Goal: Book appointment/travel/reservation

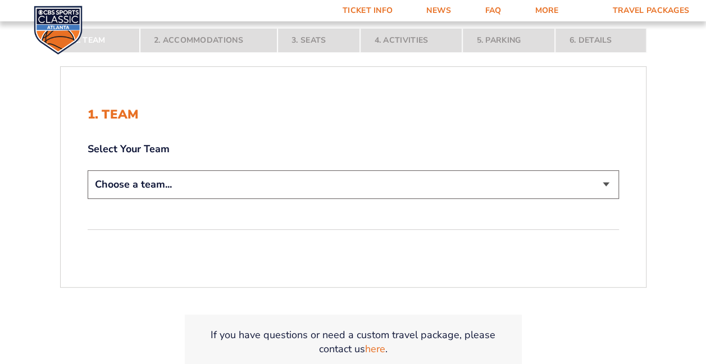
scroll to position [225, 0]
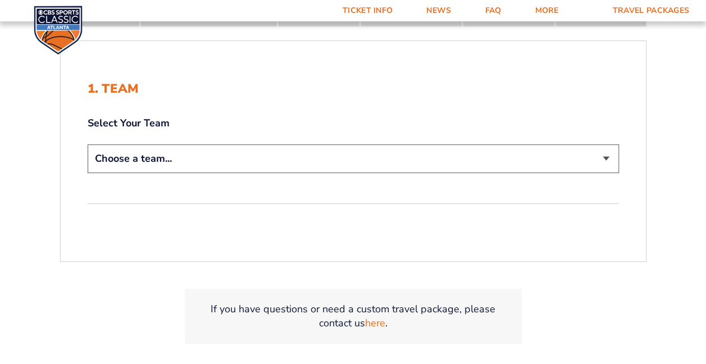
click at [220, 164] on select "Choose a team... [US_STATE] Wildcats [US_STATE] State Buckeyes [US_STATE] Tar H…" at bounding box center [353, 158] width 531 height 29
select select "12956"
click at [88, 144] on select "Choose a team... [US_STATE] Wildcats [US_STATE] State Buckeyes [US_STATE] Tar H…" at bounding box center [353, 158] width 531 height 29
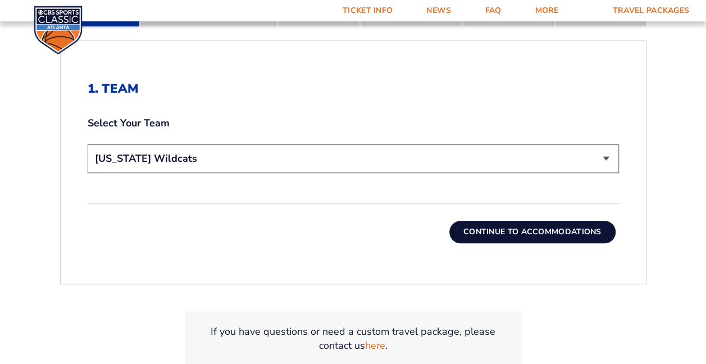
click at [499, 234] on button "Continue To Accommodations" at bounding box center [532, 232] width 166 height 22
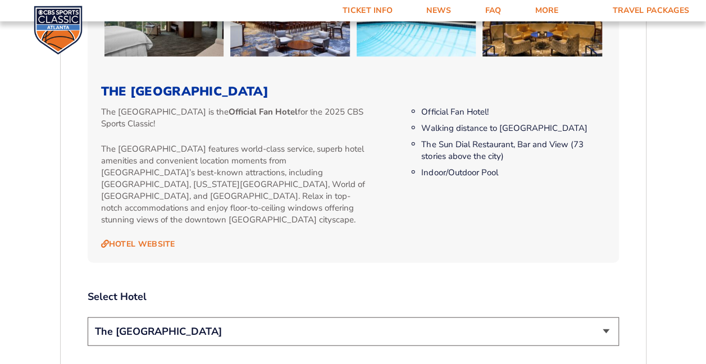
scroll to position [1070, 0]
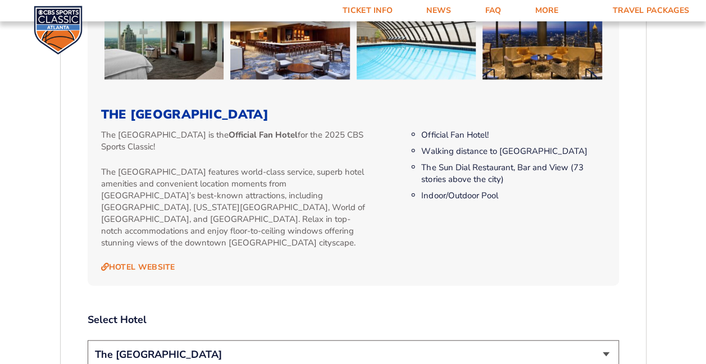
click at [603, 347] on select "The [GEOGRAPHIC_DATA]" at bounding box center [353, 354] width 531 height 29
click at [370, 276] on div "2. Accommodations We look forward to seeing you in [GEOGRAPHIC_DATA] for the 20…" at bounding box center [353, 102] width 531 height 1577
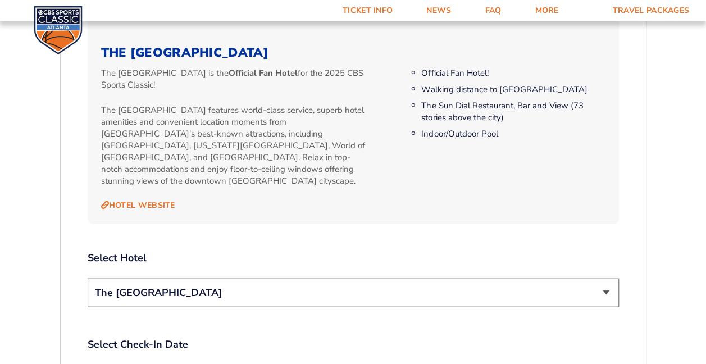
scroll to position [1239, 0]
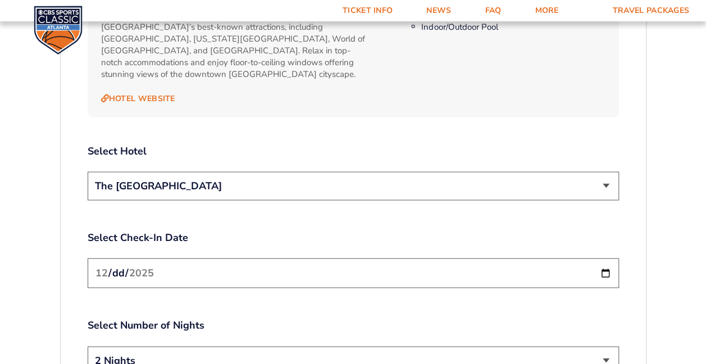
click at [524, 179] on select "The [GEOGRAPHIC_DATA]" at bounding box center [353, 186] width 531 height 29
click at [667, 206] on div "1. Team 2. Accommodations 3. Seats 4. Activities 5. Parking 6. Details 1. Team …" at bounding box center [353, 69] width 640 height 2058
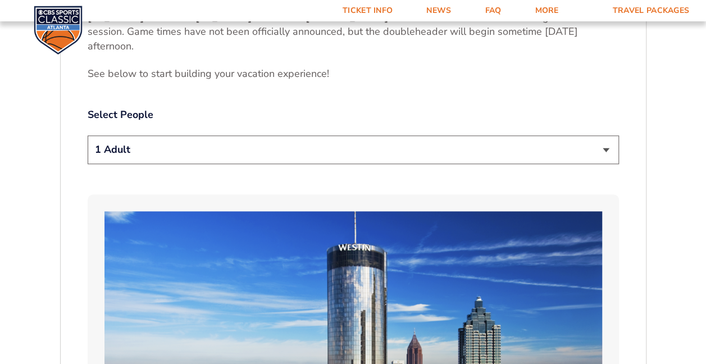
scroll to position [565, 0]
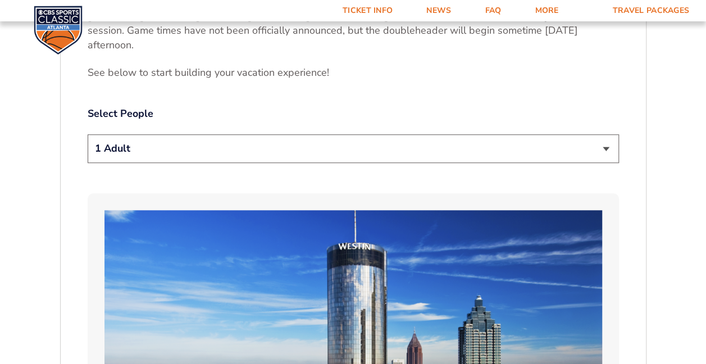
click at [210, 152] on select "1 Adult 2 Adults 3 Adults 4 Adults 2 Adults + 1 Child 2 Adults + 2 Children 2 A…" at bounding box center [353, 148] width 531 height 29
select select "3 Adults"
click at [88, 134] on select "1 Adult 2 Adults 3 Adults 4 Adults 2 Adults + 1 Child 2 Adults + 2 Children 2 A…" at bounding box center [353, 148] width 531 height 29
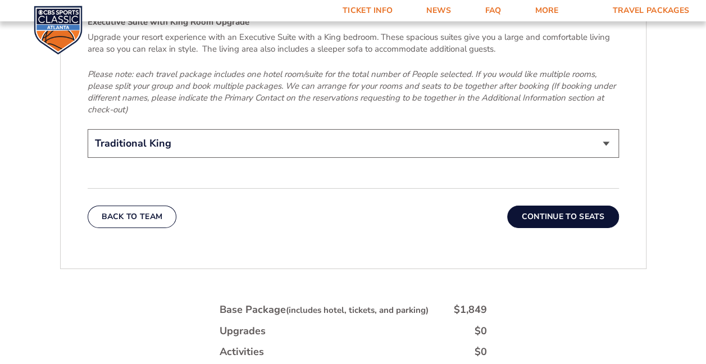
scroll to position [1744, 0]
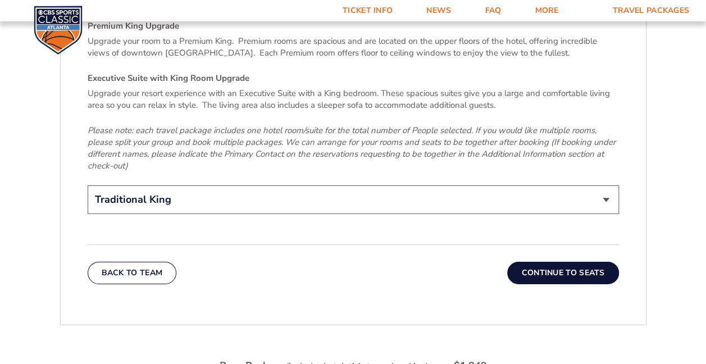
click at [583, 193] on select "Traditional King Traditional with 2 Queen Beds Upgrade (+$45 per night) Premium…" at bounding box center [353, 199] width 531 height 29
select select "Traditional with 2 Queen Beds Upgrade"
click at [88, 185] on select "Traditional King Traditional with 2 Queen Beds Upgrade (+$45 per night) Premium…" at bounding box center [353, 199] width 531 height 29
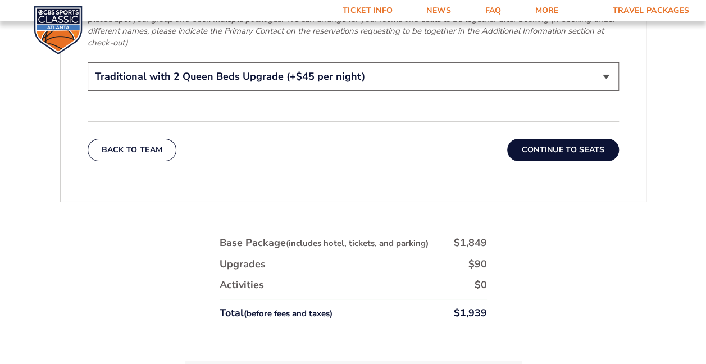
scroll to position [1856, 0]
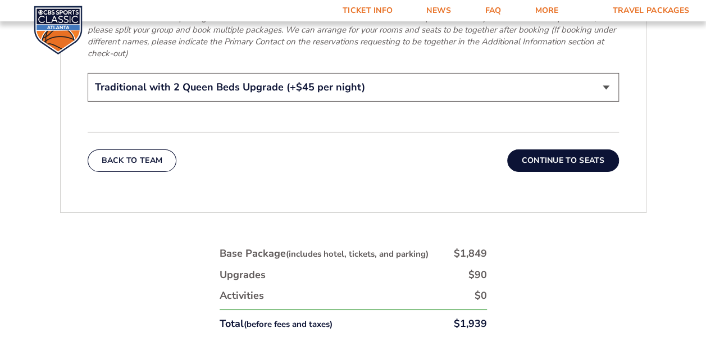
click at [560, 149] on button "Continue To Seats" at bounding box center [562, 160] width 111 height 22
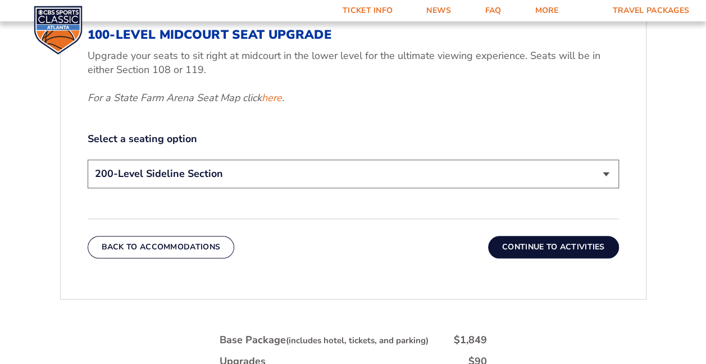
scroll to position [509, 0]
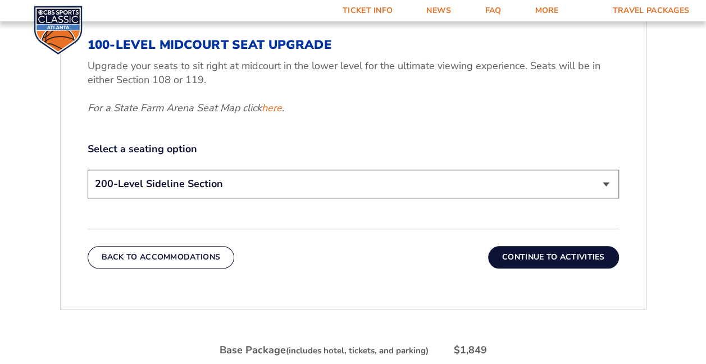
click at [299, 185] on select "200-Level Sideline Section 100-Level Corner Seat Upgrade (+$120 per person) 100…" at bounding box center [353, 184] width 531 height 29
select select "100-Level Corner Seat Upgrade"
click at [88, 170] on select "200-Level Sideline Section 100-Level Corner Seat Upgrade (+$120 per person) 100…" at bounding box center [353, 184] width 531 height 29
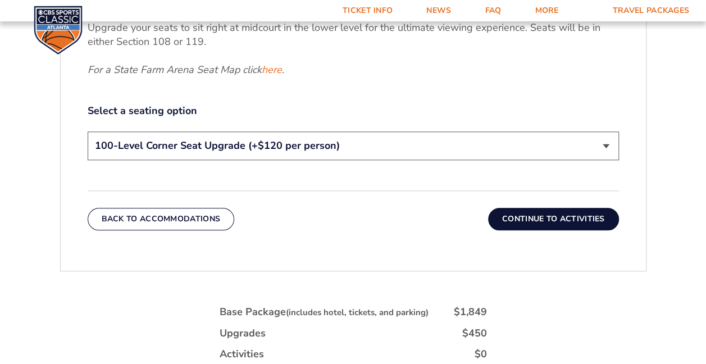
scroll to position [565, 0]
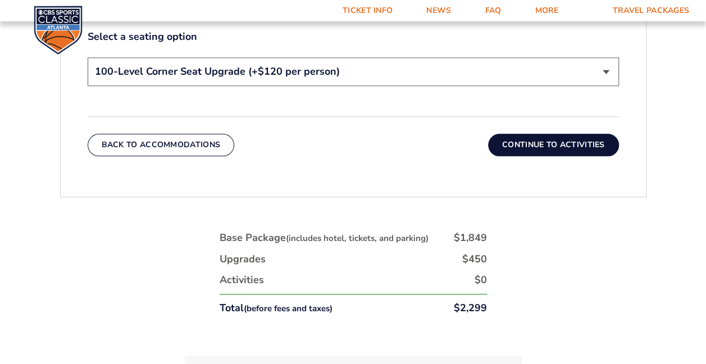
click at [569, 149] on button "Continue To Activities" at bounding box center [553, 145] width 131 height 22
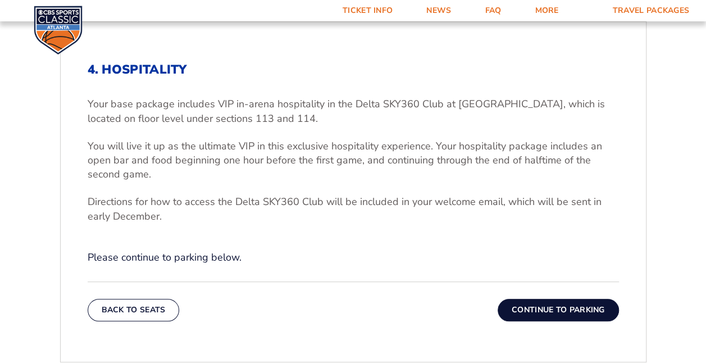
scroll to position [340, 0]
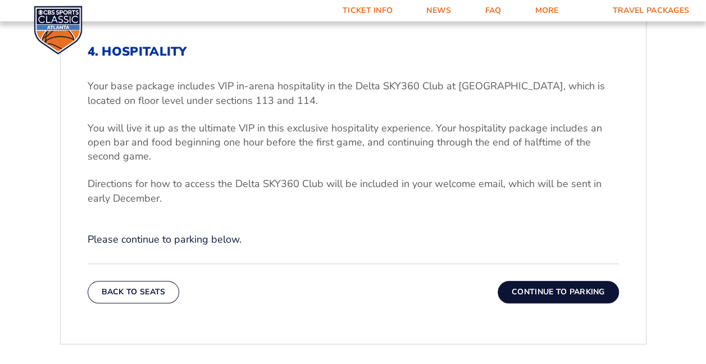
click at [546, 289] on button "Continue To Parking" at bounding box center [557, 292] width 121 height 22
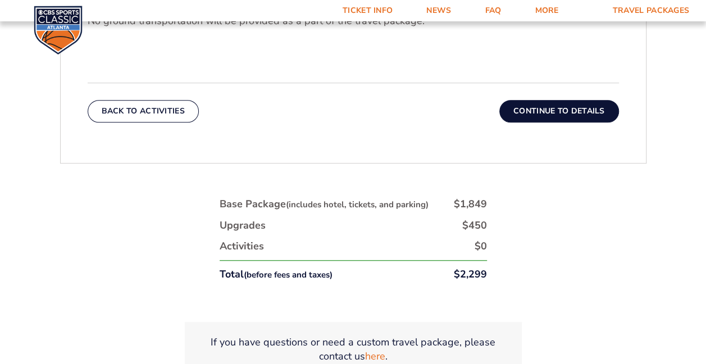
scroll to position [453, 0]
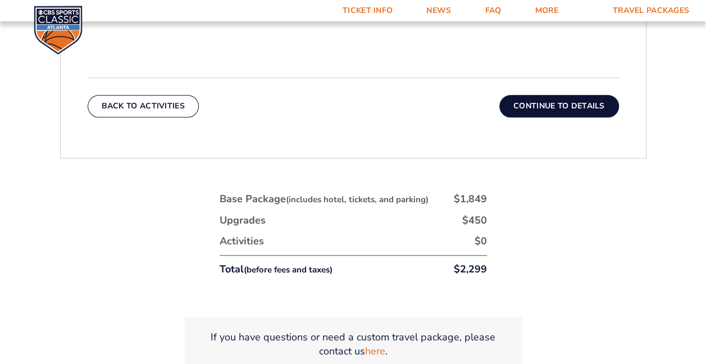
click at [550, 108] on button "Continue To Details" at bounding box center [559, 106] width 120 height 22
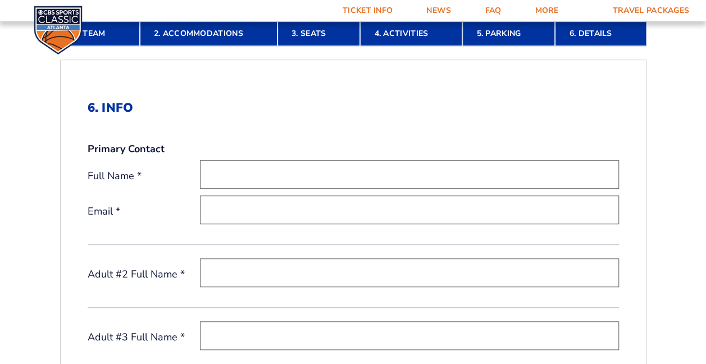
scroll to position [0, 0]
